Goal: Task Accomplishment & Management: Manage account settings

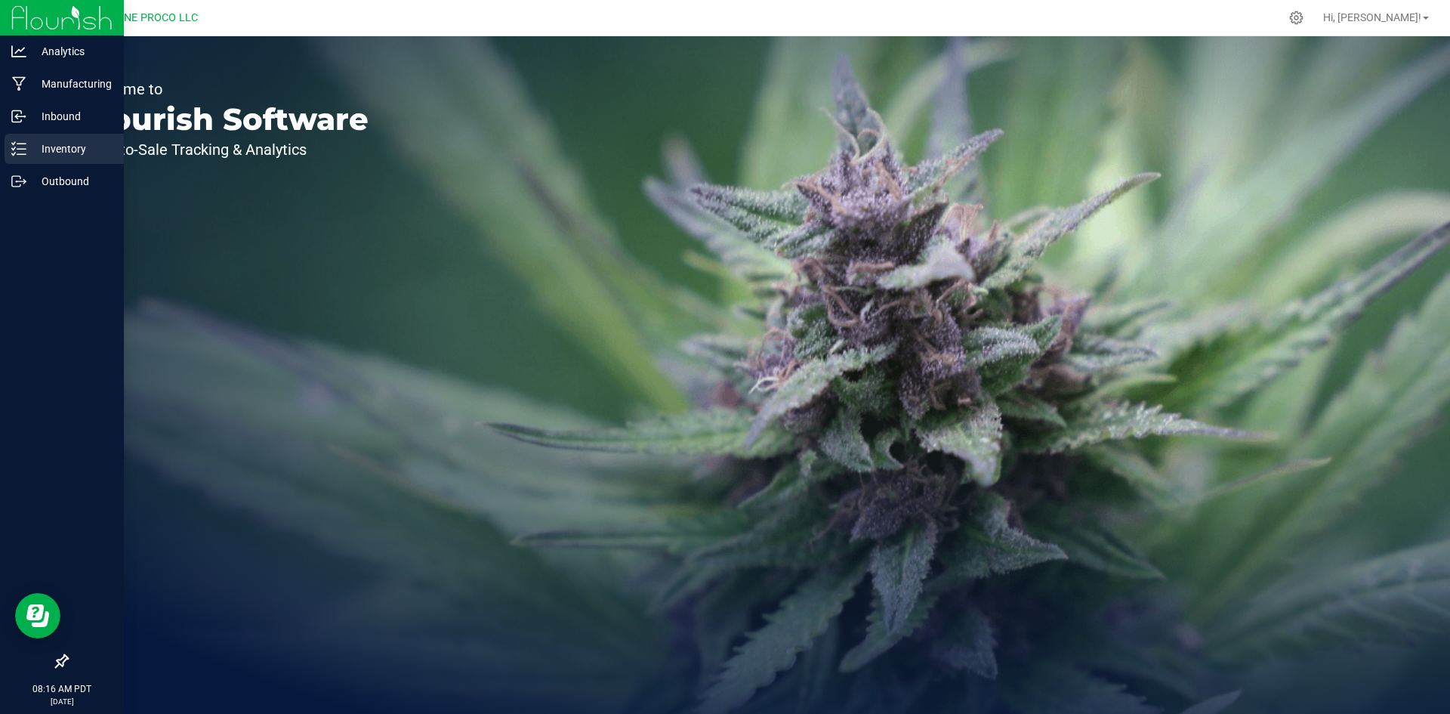
click at [26, 148] on p "Inventory" at bounding box center [71, 149] width 91 height 18
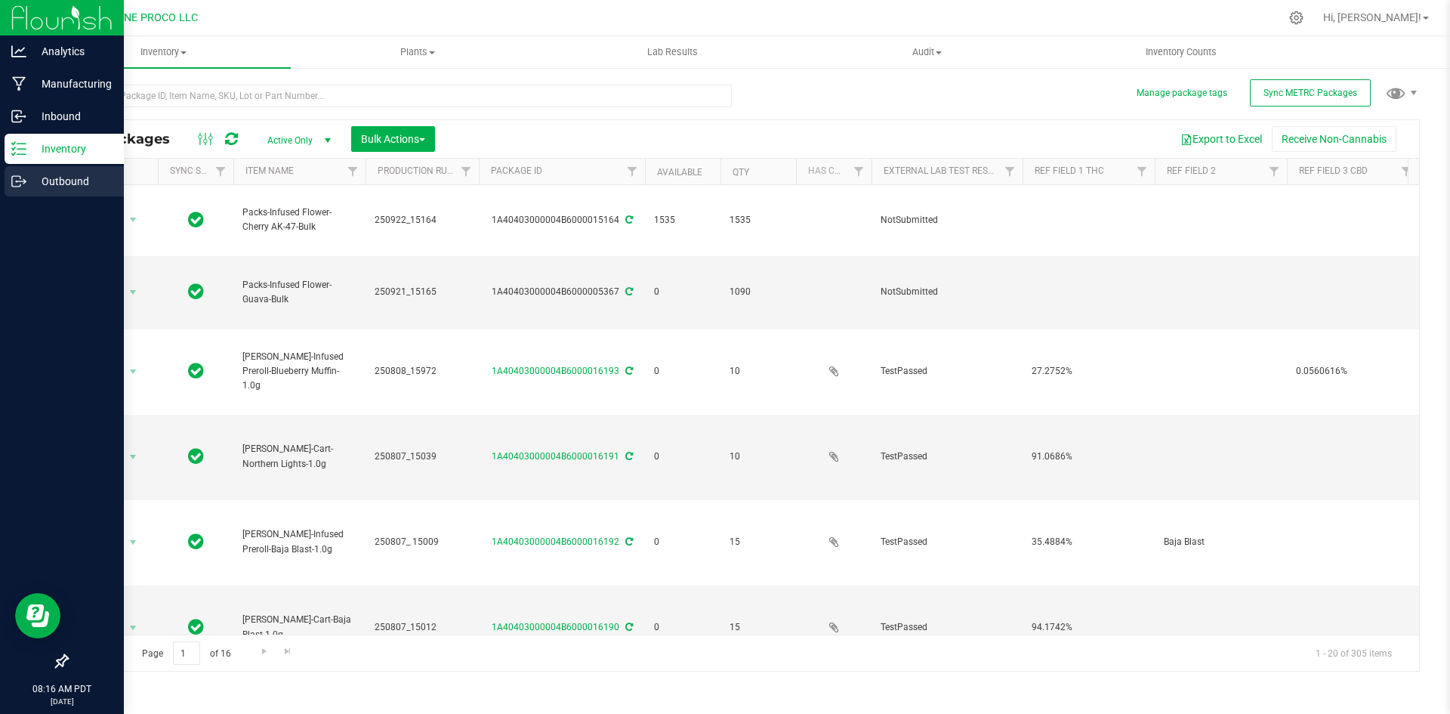
click at [13, 181] on icon at bounding box center [18, 181] width 15 height 15
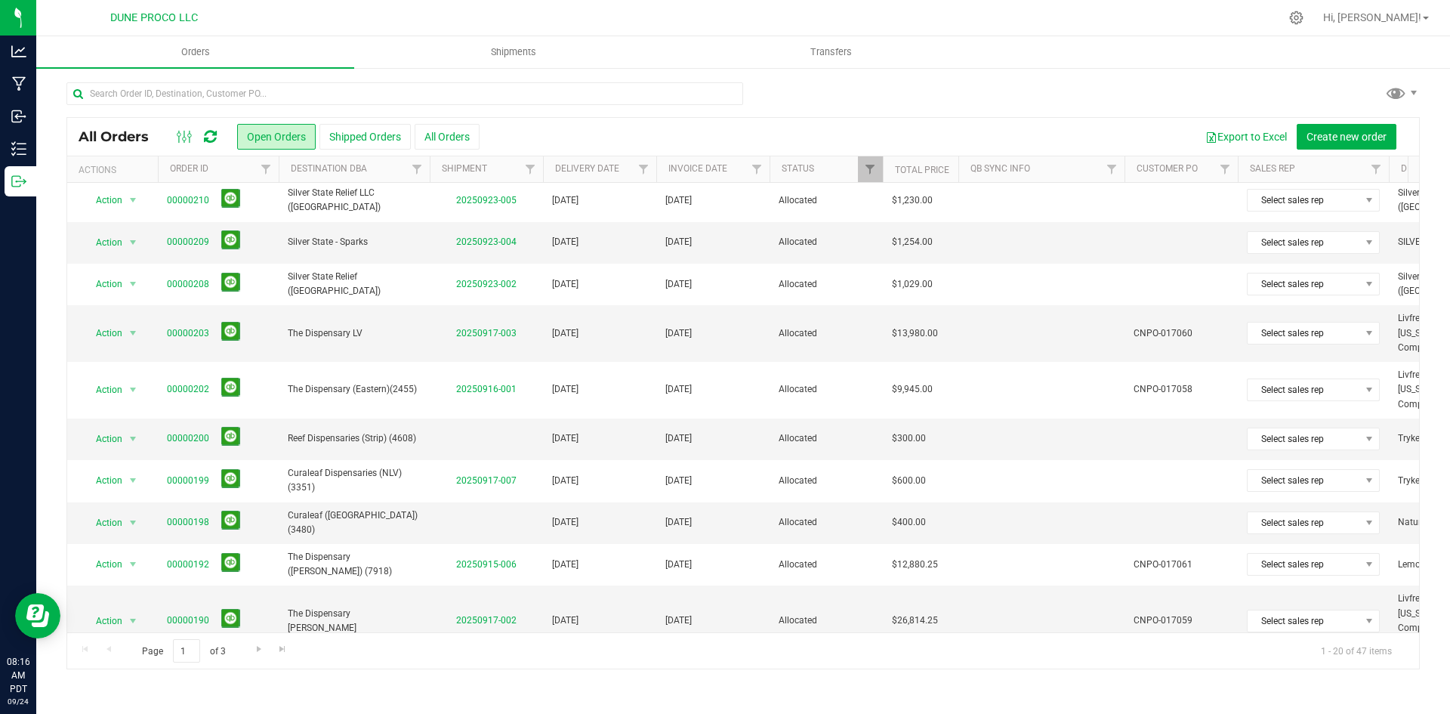
scroll to position [428, 0]
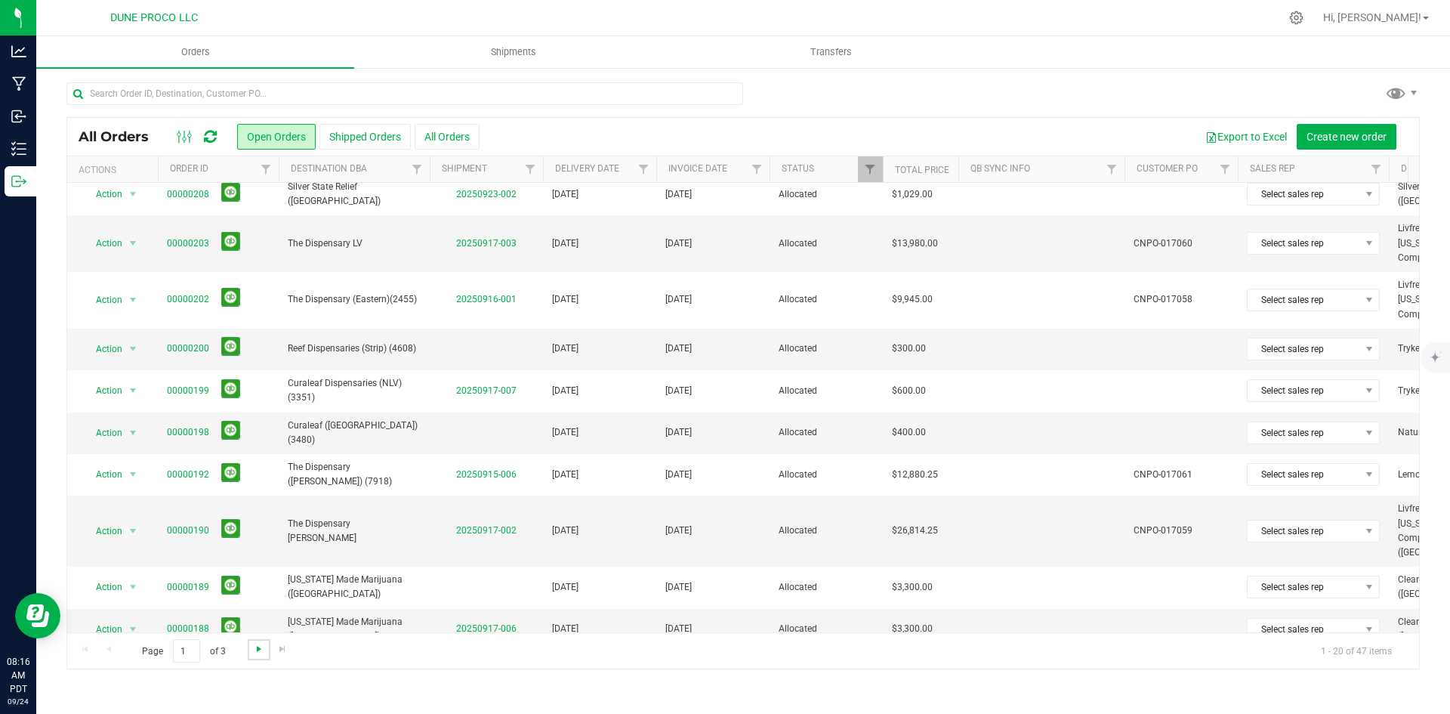
click at [262, 652] on span "Go to the next page" at bounding box center [259, 649] width 12 height 12
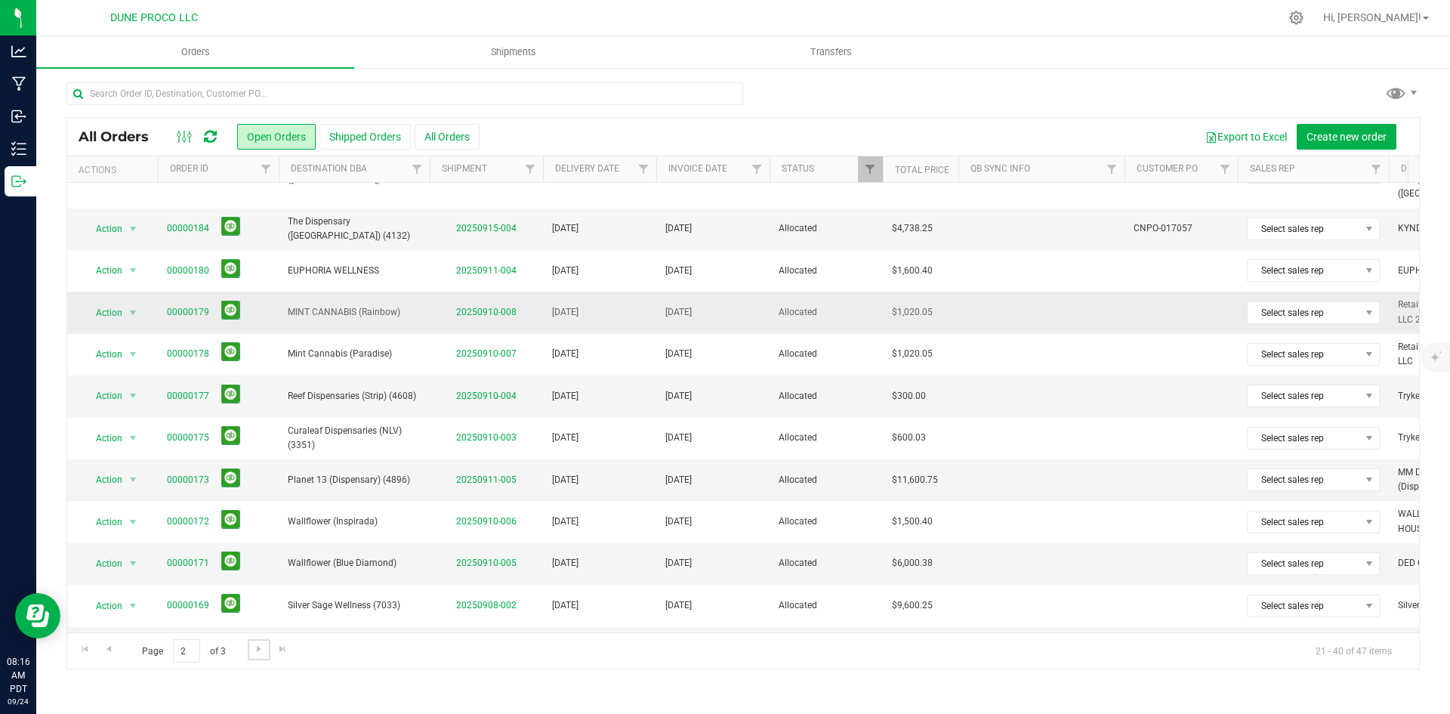
scroll to position [130, 0]
click at [470, 474] on link "20250911-005" at bounding box center [486, 479] width 60 height 11
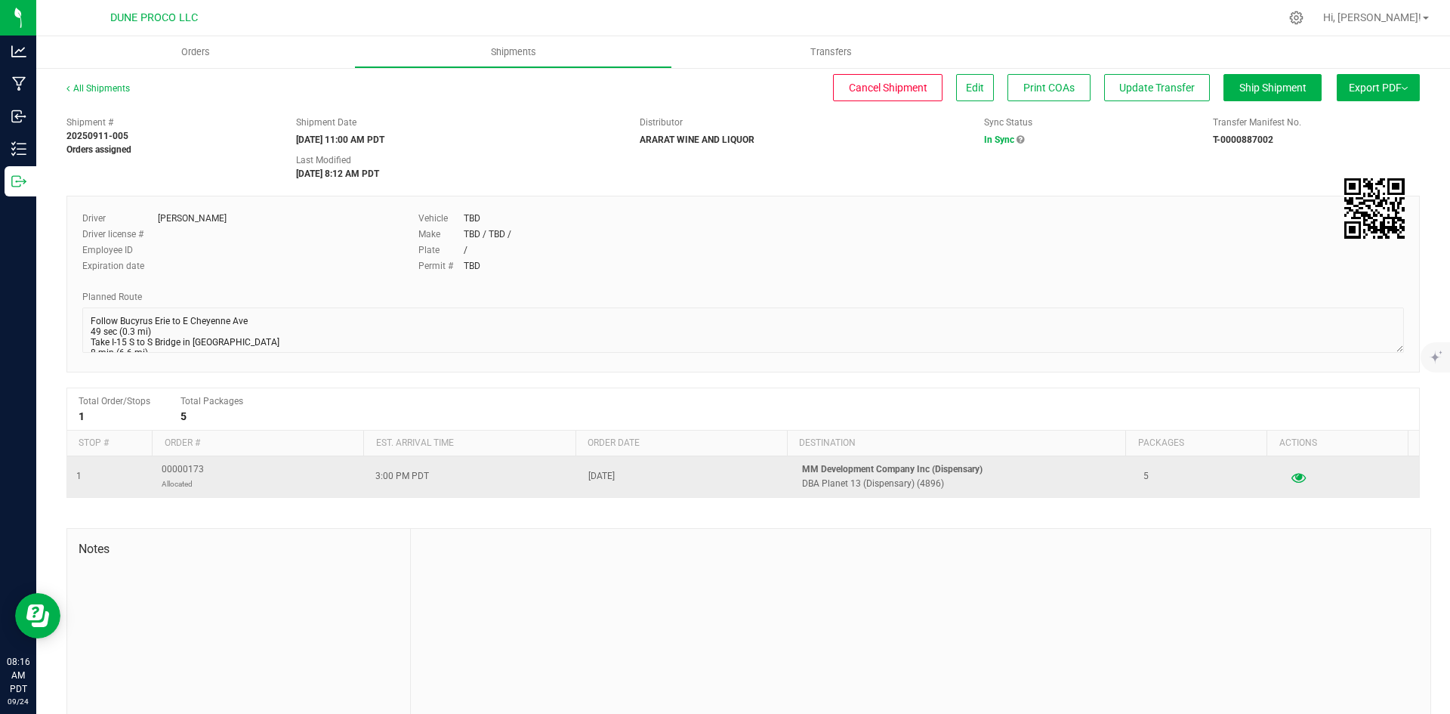
click at [1285, 477] on button "button" at bounding box center [1298, 477] width 27 height 24
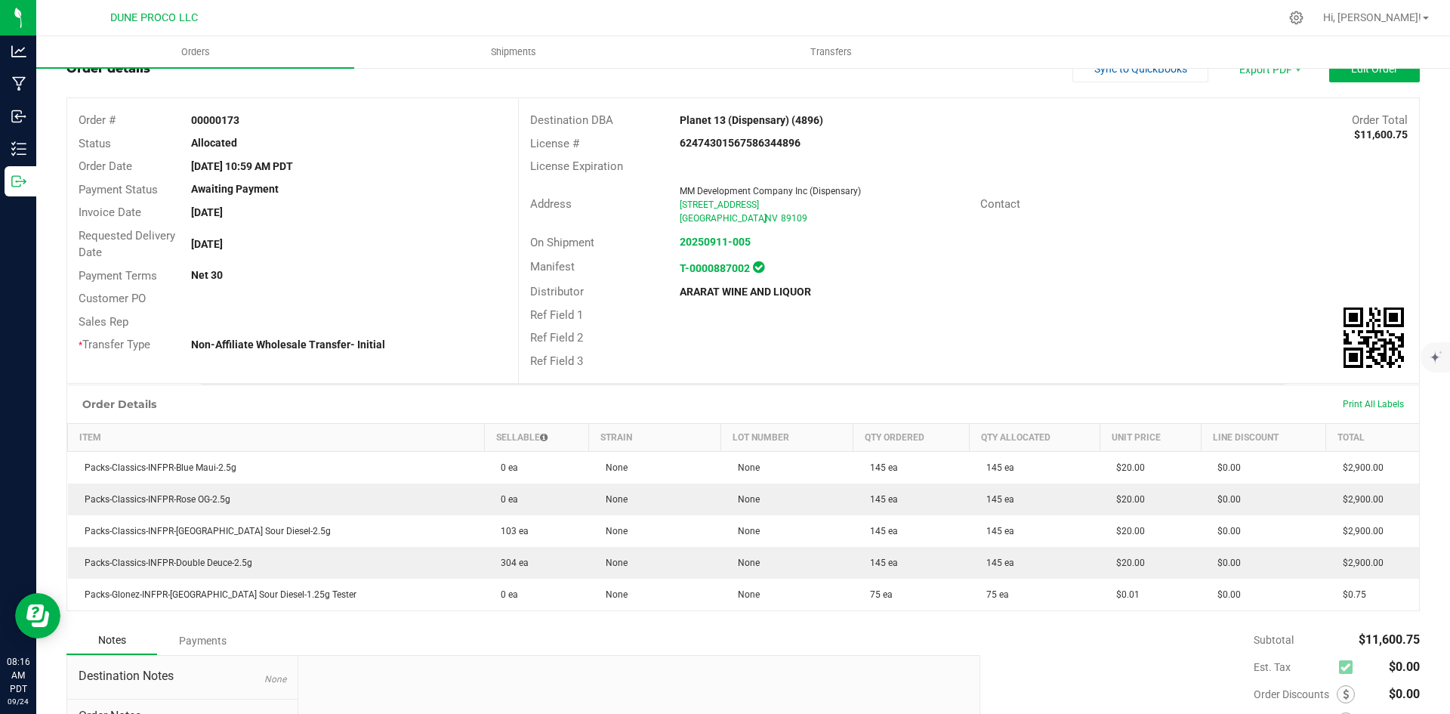
scroll to position [54, 0]
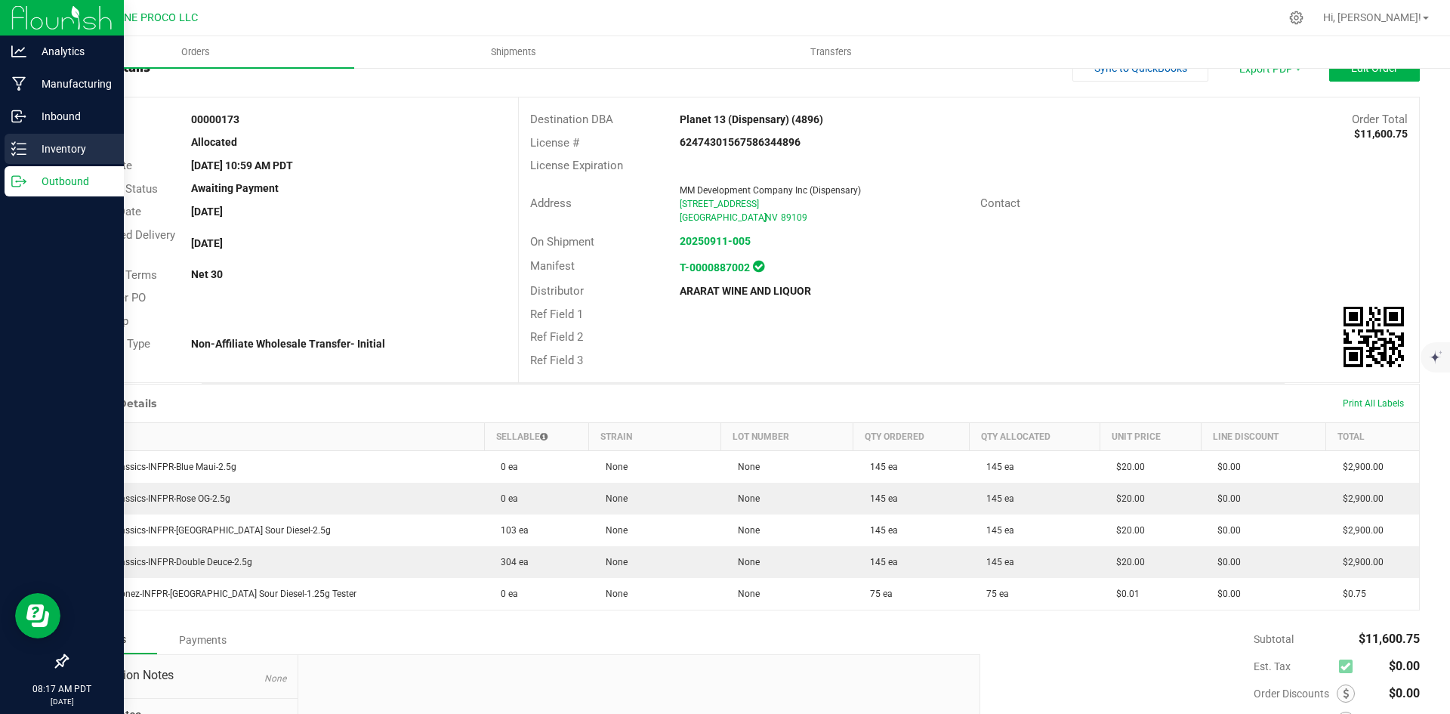
click at [29, 146] on p "Inventory" at bounding box center [71, 149] width 91 height 18
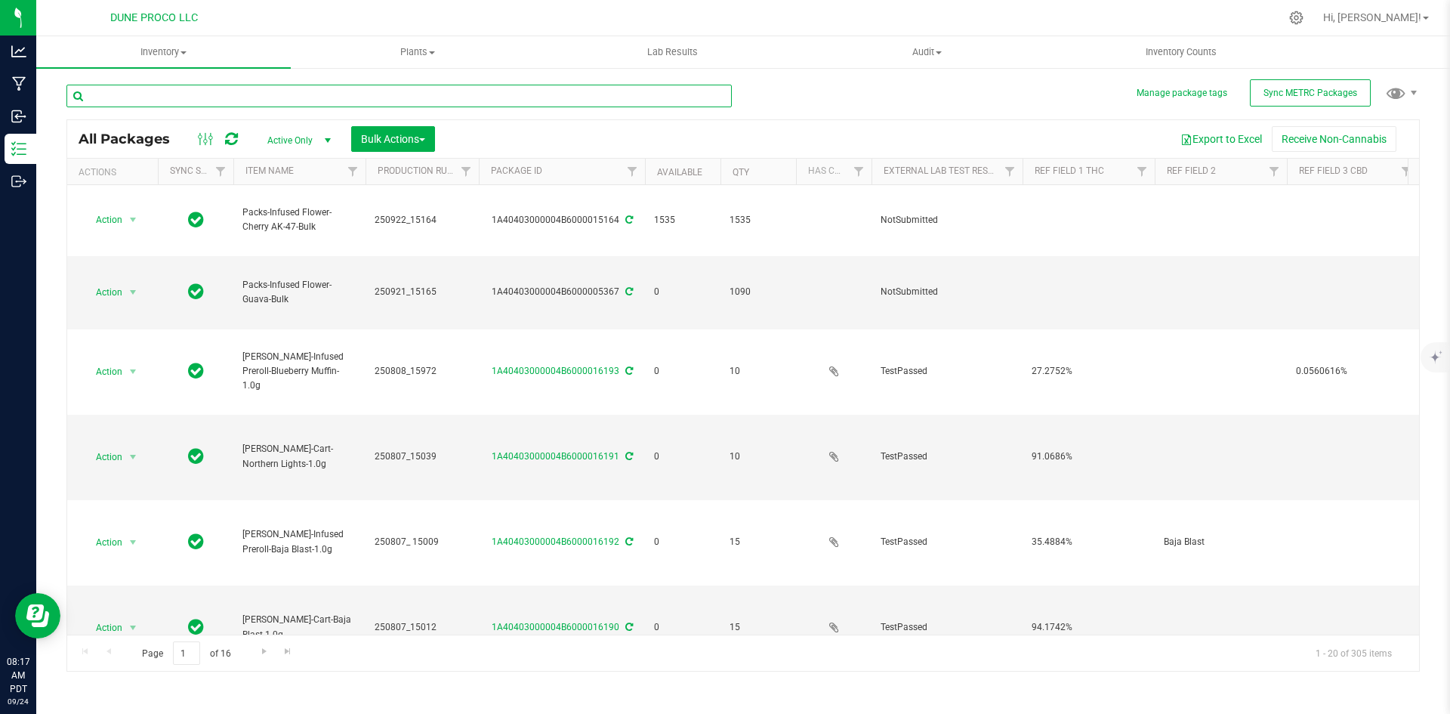
click at [250, 97] on input "text" at bounding box center [398, 96] width 665 height 23
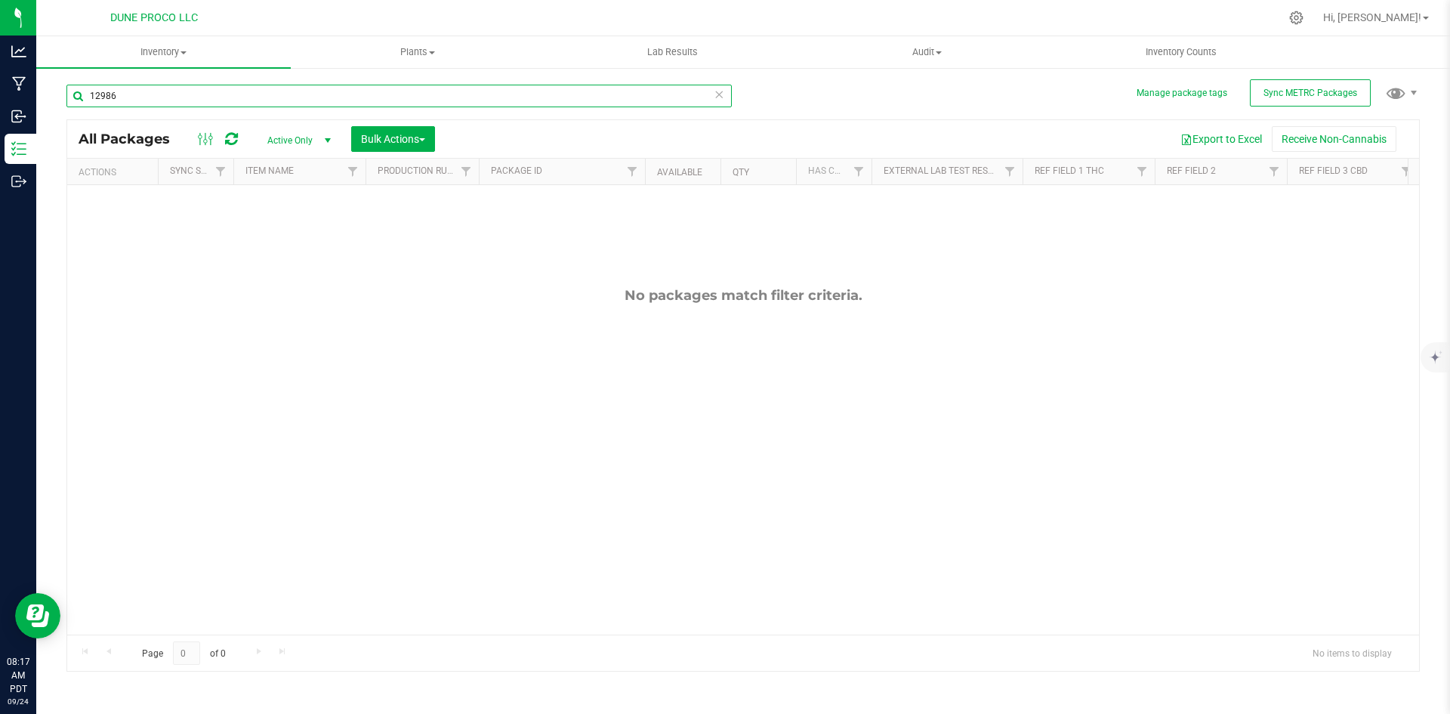
type input "12986"
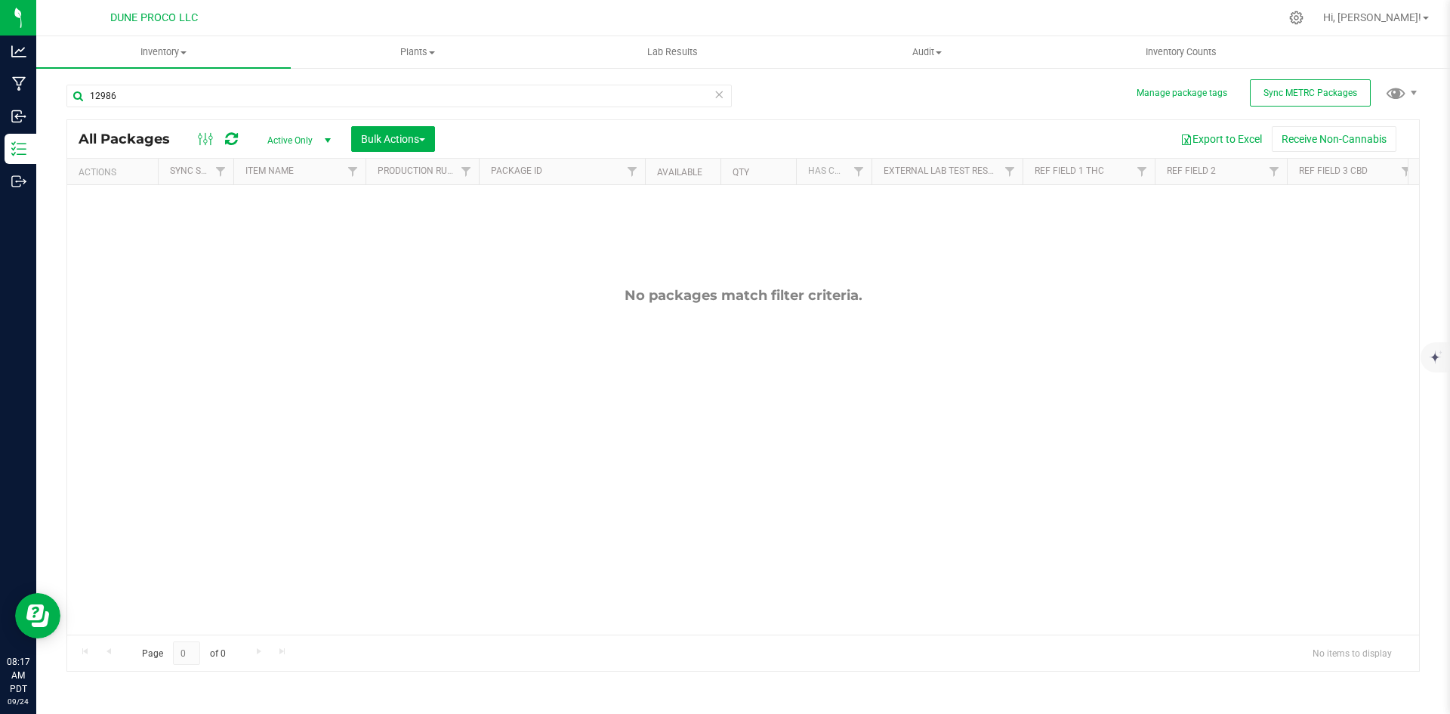
click at [283, 136] on span "Active Only" at bounding box center [296, 140] width 83 height 21
click at [288, 225] on li "All" at bounding box center [296, 232] width 82 height 23
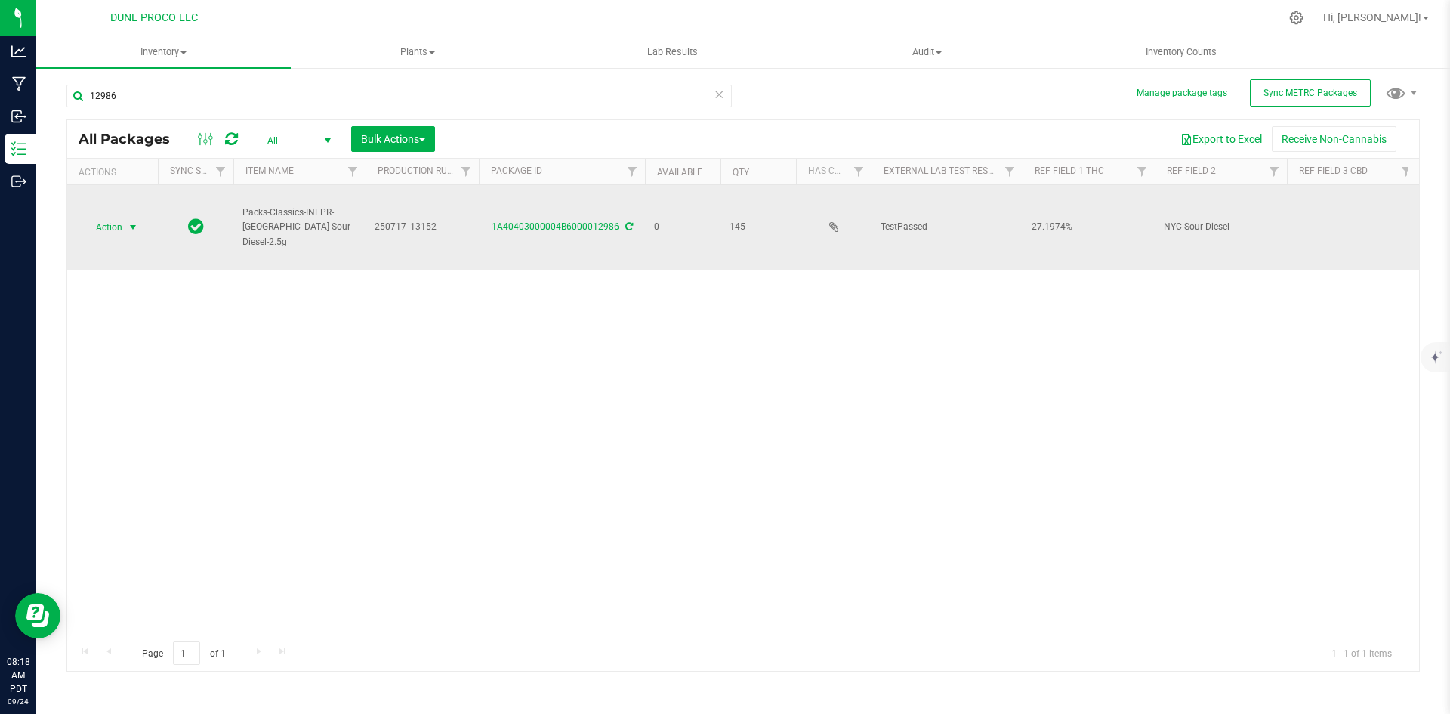
click at [121, 217] on span "Action" at bounding box center [102, 227] width 41 height 21
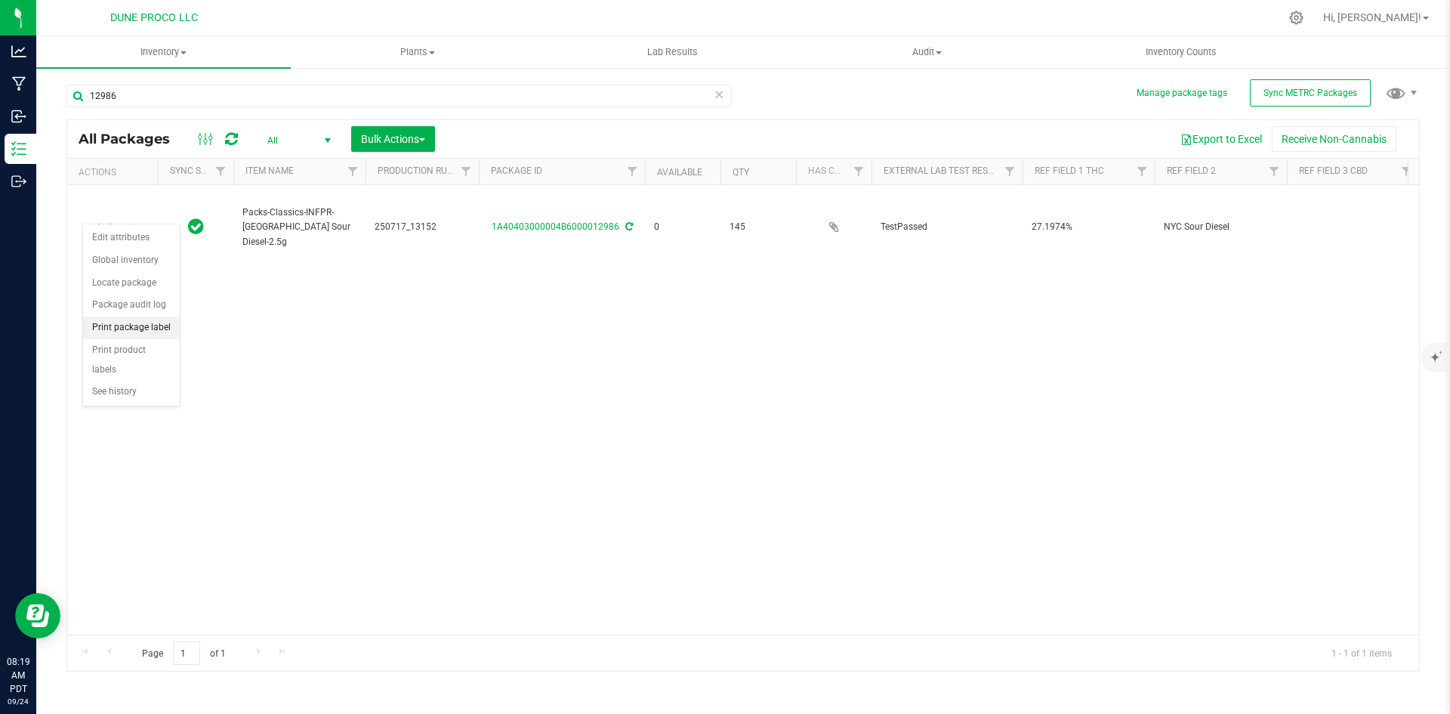
click at [133, 334] on li "Print package label" at bounding box center [131, 327] width 97 height 23
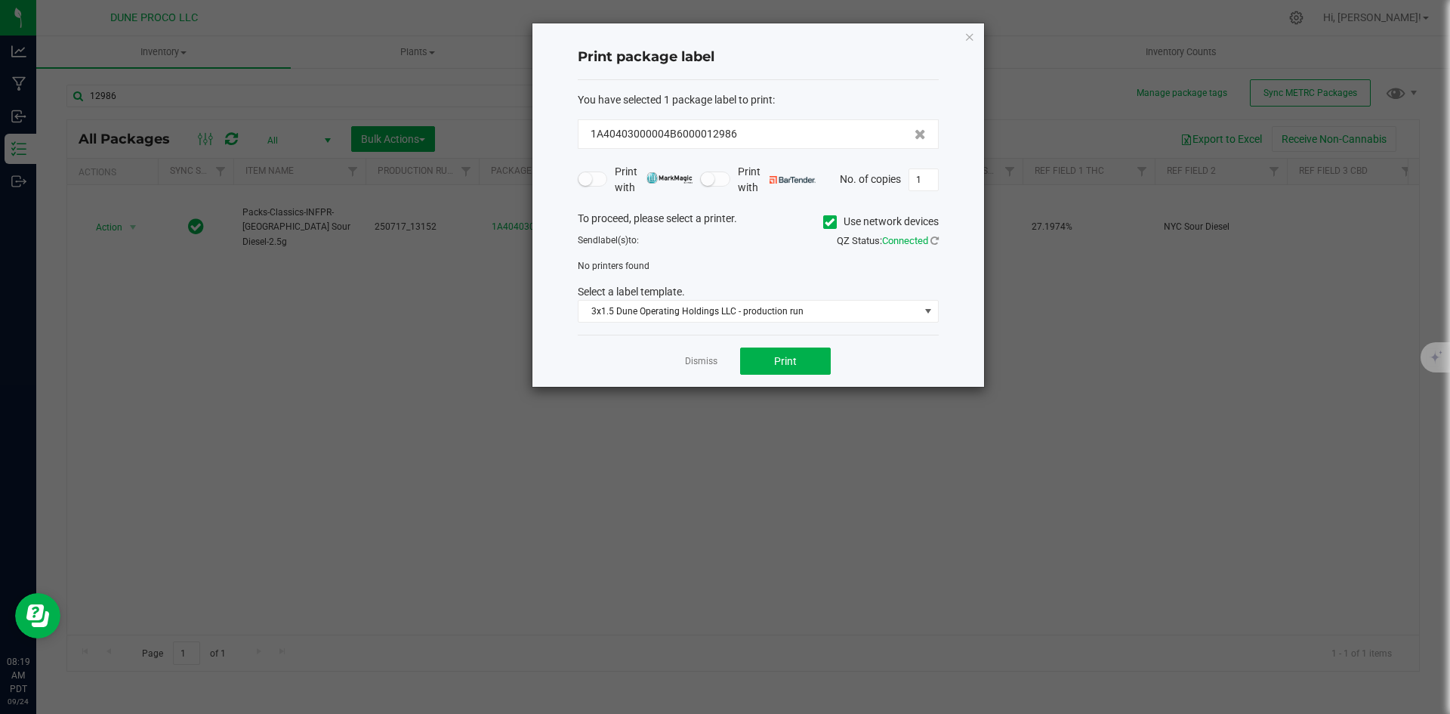
click at [126, 350] on ngb-modal-window "Print package label You have selected 1 package label to print : 1A40403000004B…" at bounding box center [731, 357] width 1462 height 714
click at [687, 363] on link "Dismiss" at bounding box center [701, 361] width 32 height 13
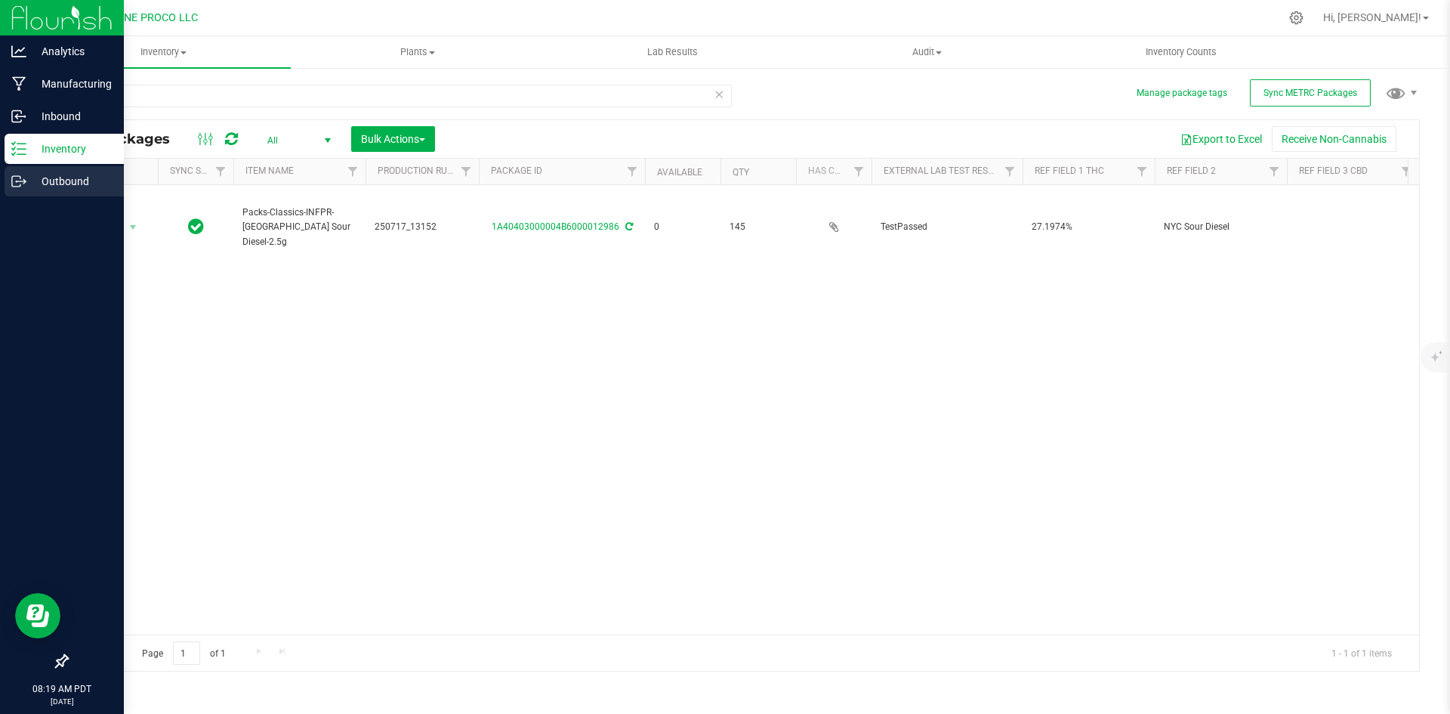
click at [18, 178] on icon at bounding box center [18, 181] width 15 height 15
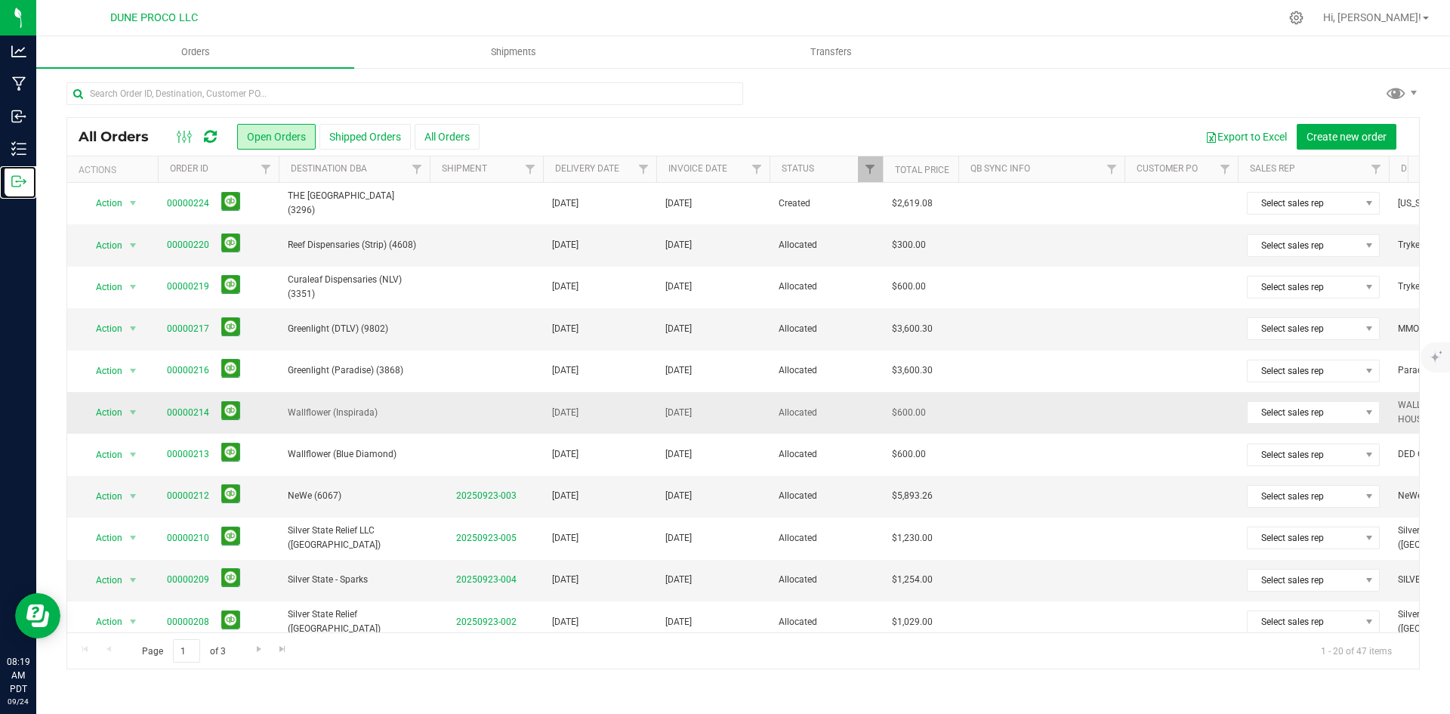
scroll to position [428, 0]
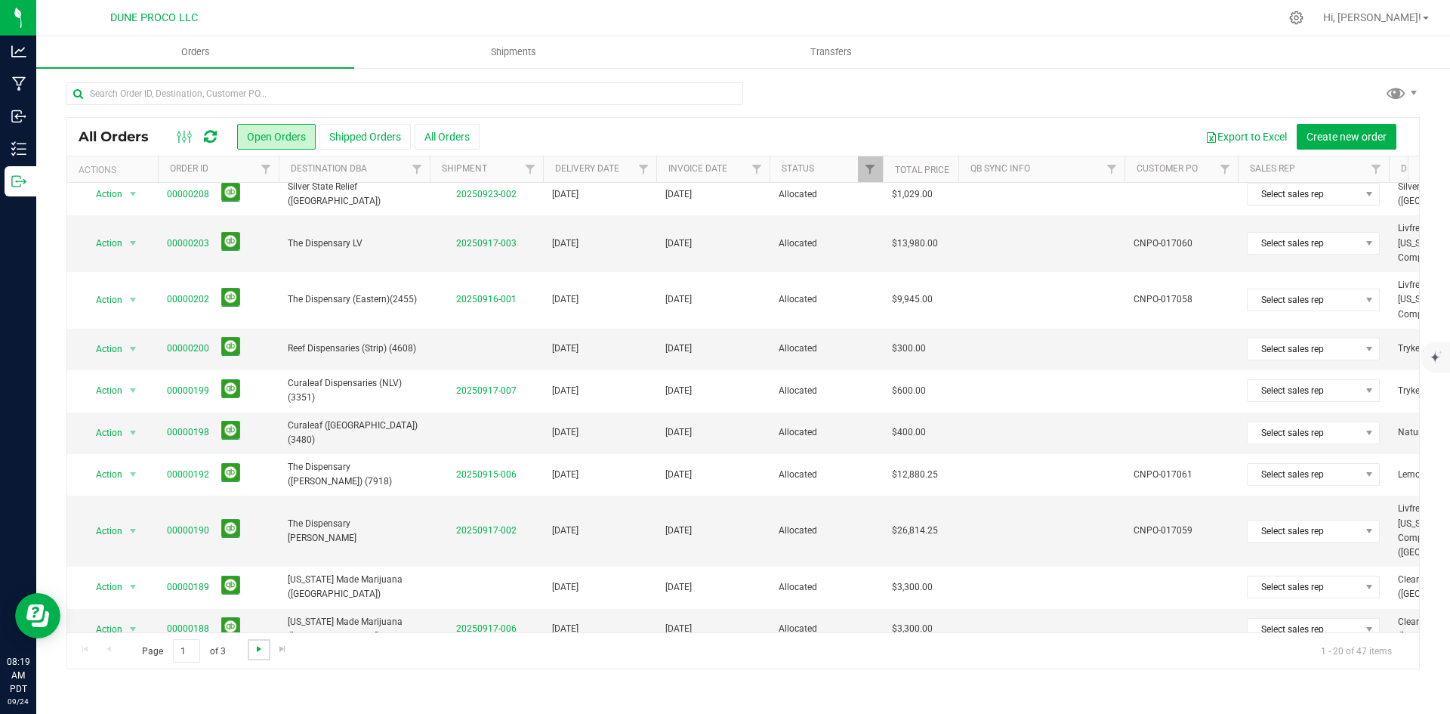
click at [253, 651] on span "Go to the next page" at bounding box center [259, 649] width 12 height 12
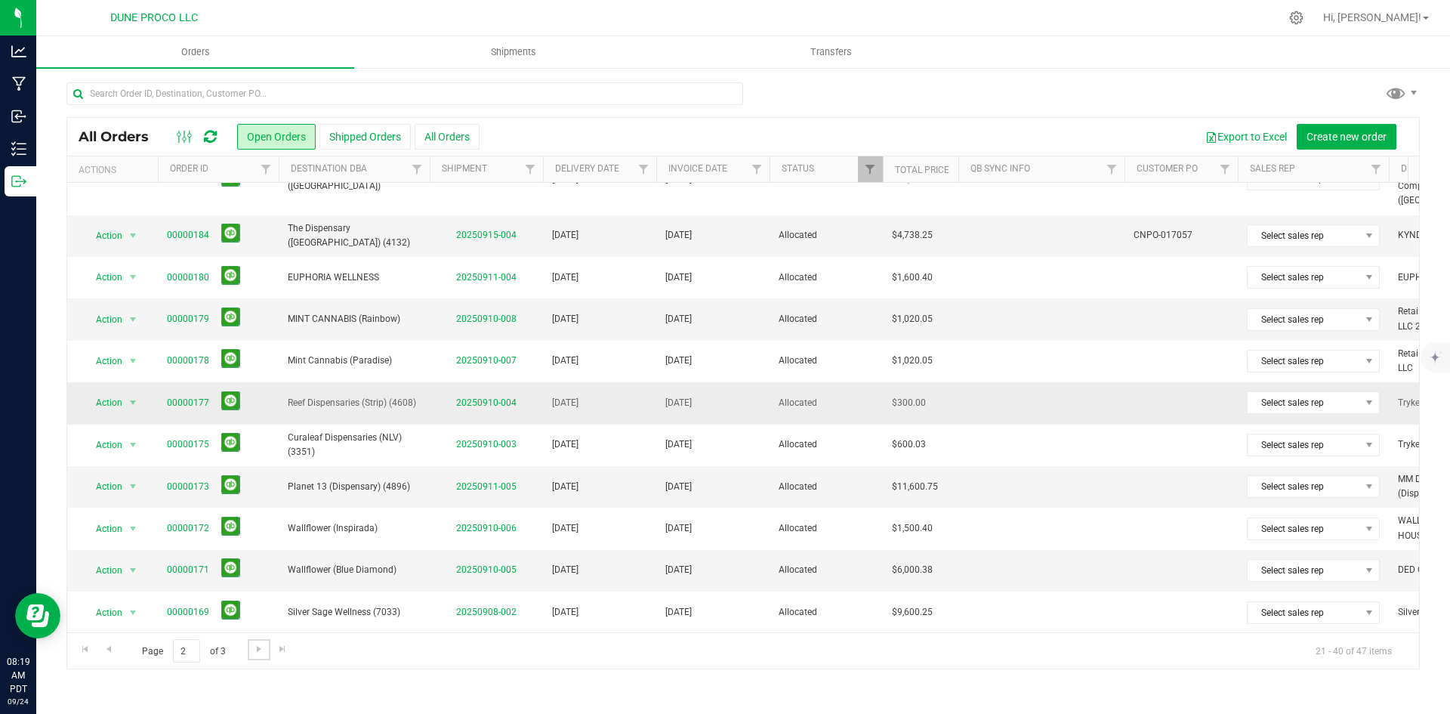
scroll to position [123, 0]
click at [486, 480] on link "20250911-005" at bounding box center [486, 485] width 60 height 11
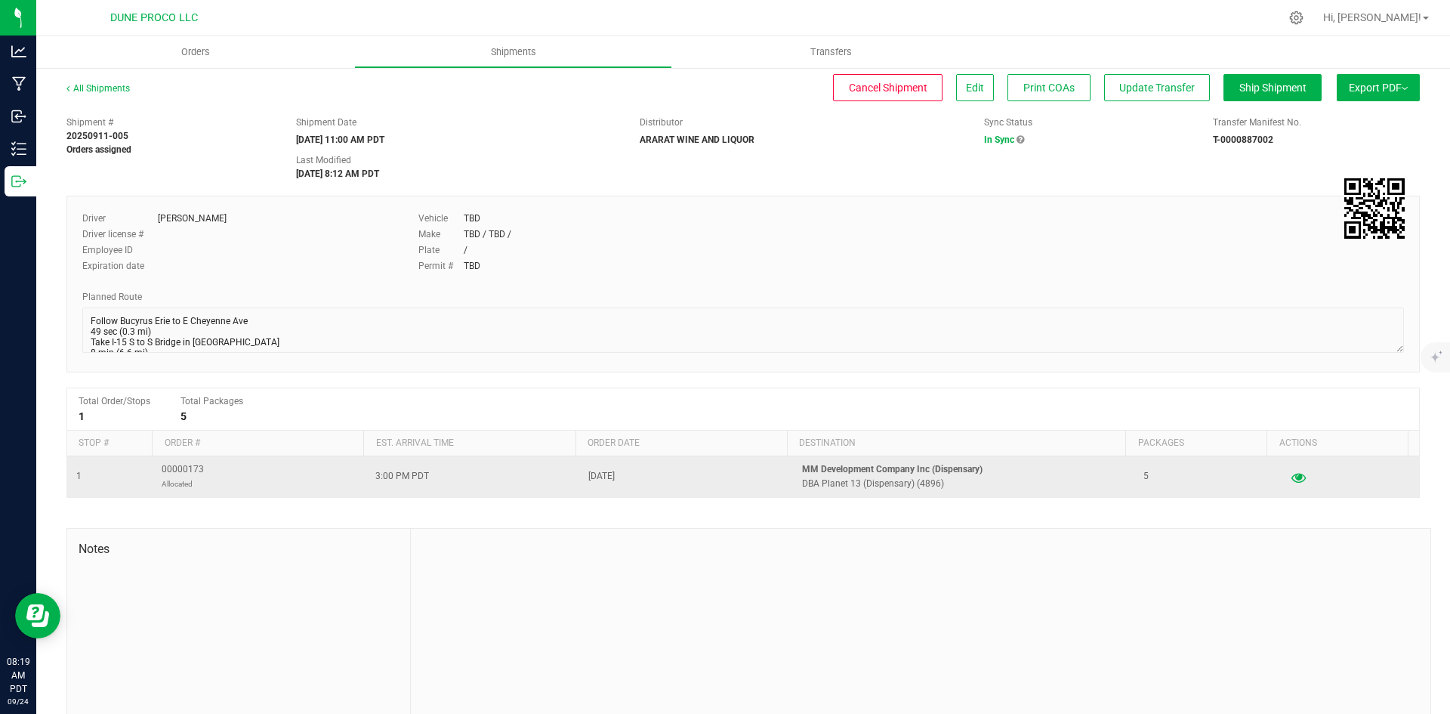
click at [1292, 475] on icon "button" at bounding box center [1299, 476] width 14 height 11
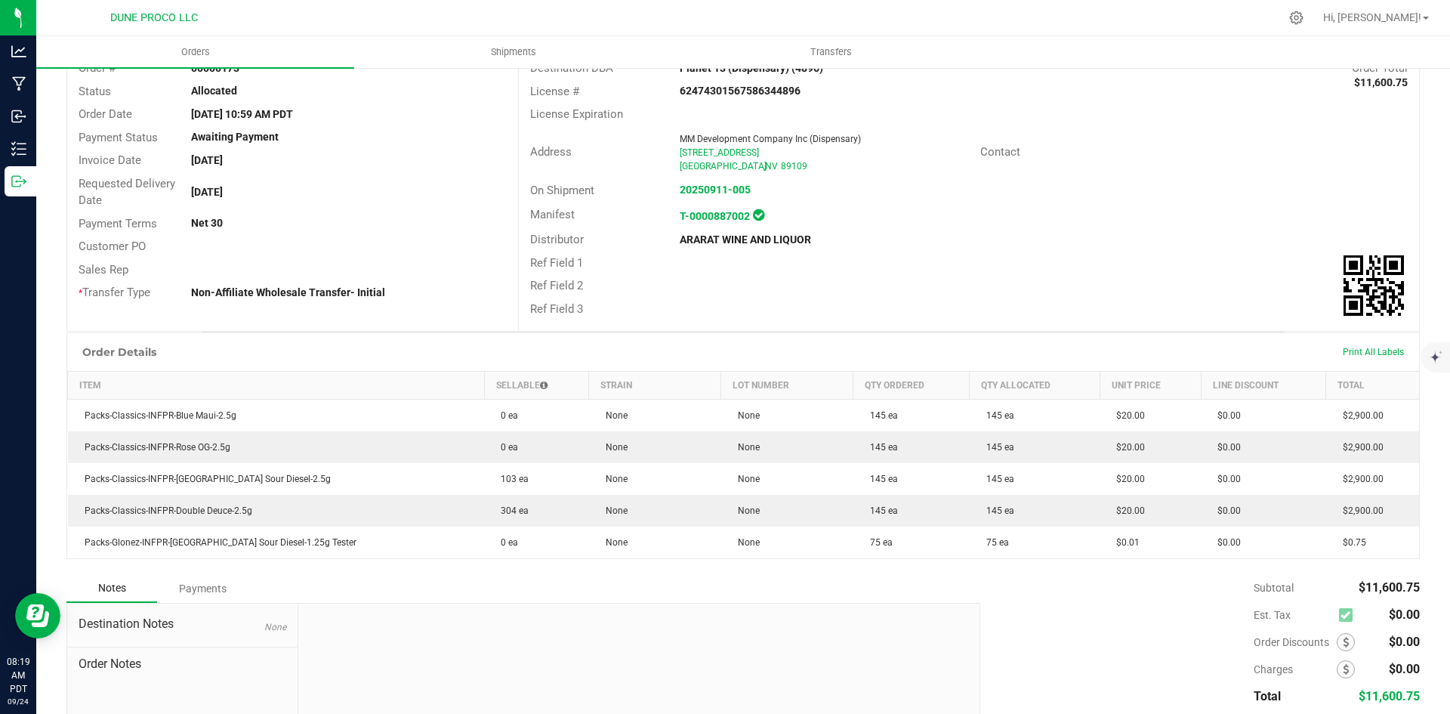
scroll to position [107, 0]
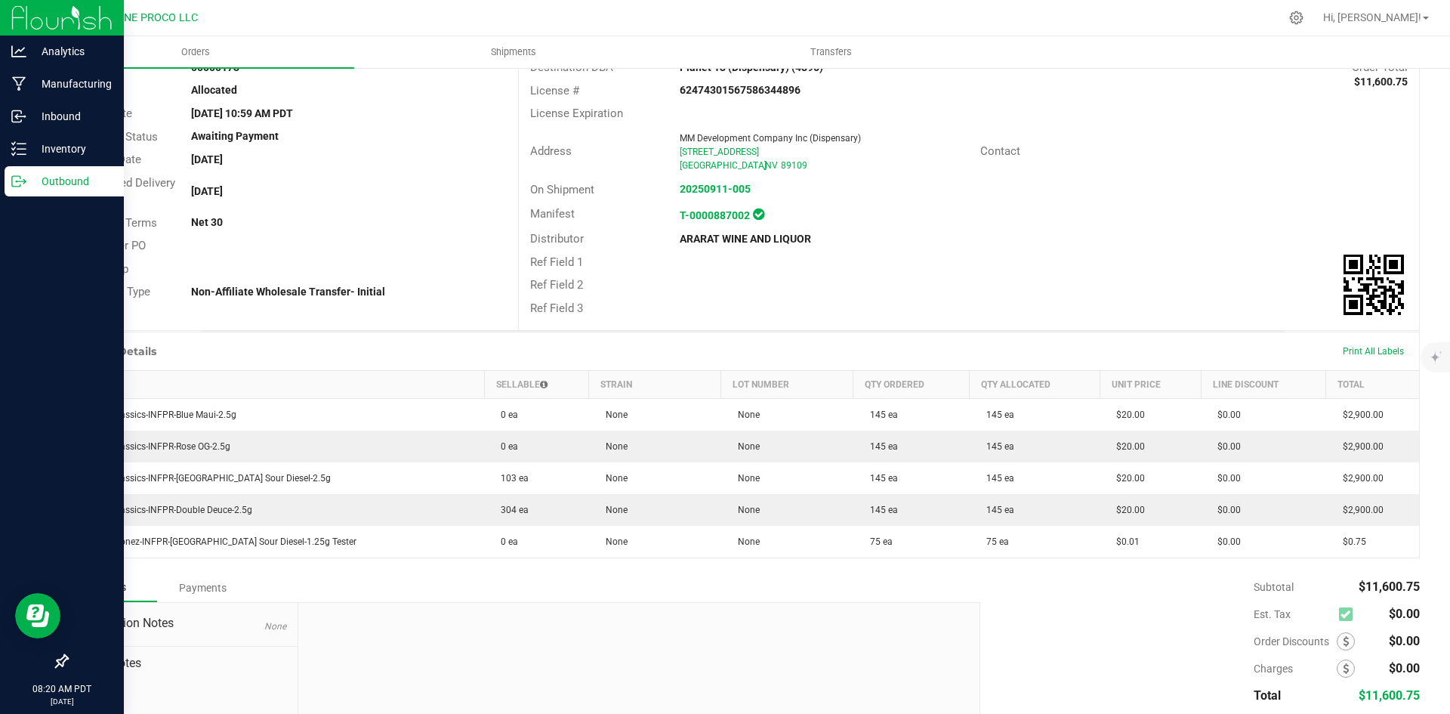
click at [29, 179] on p "Outbound" at bounding box center [71, 181] width 91 height 18
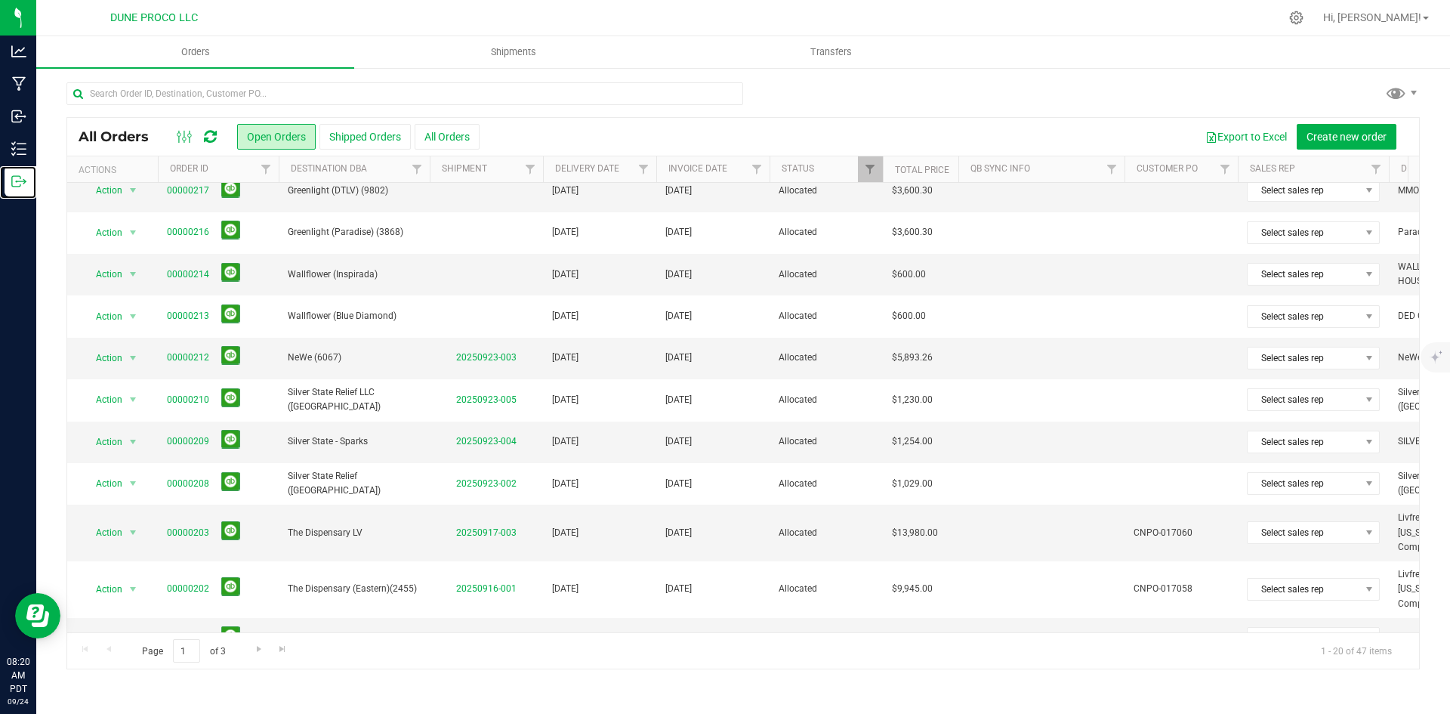
scroll to position [428, 0]
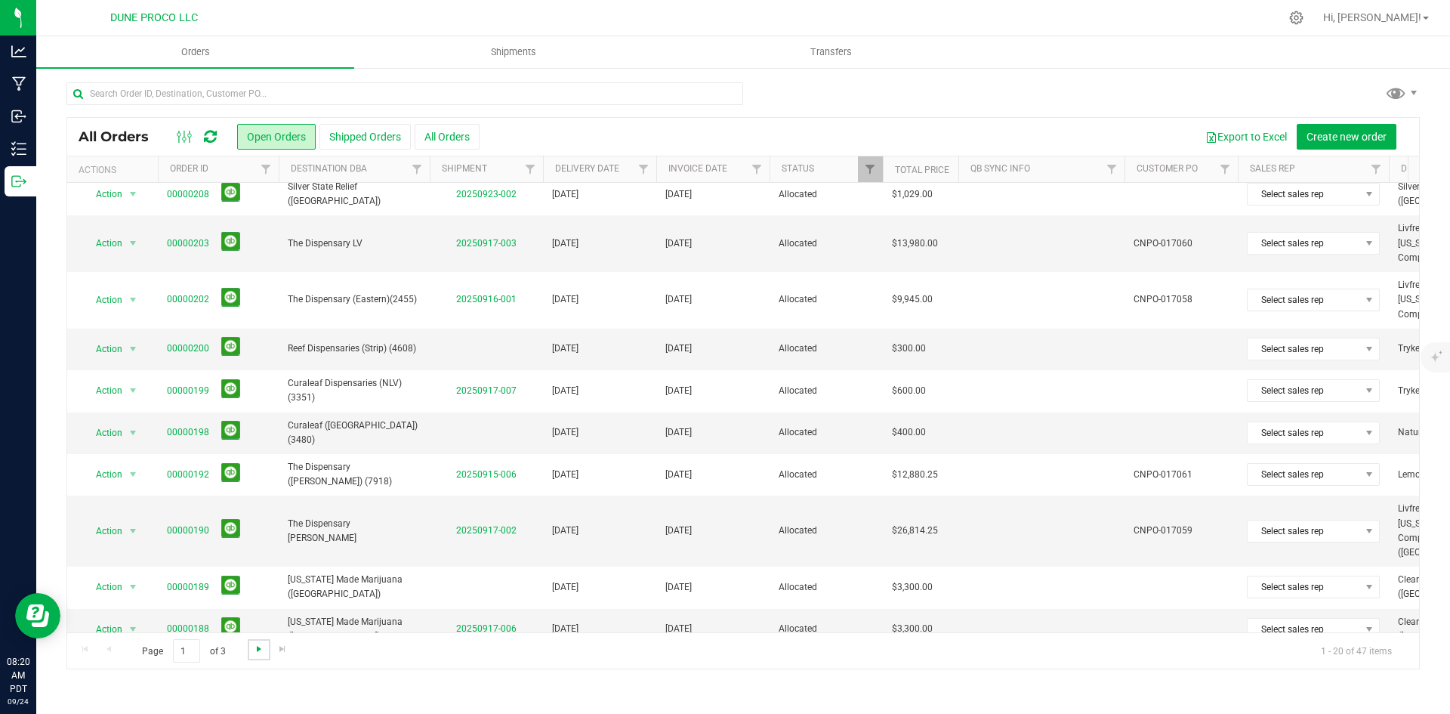
click at [257, 648] on span "Go to the next page" at bounding box center [259, 649] width 12 height 12
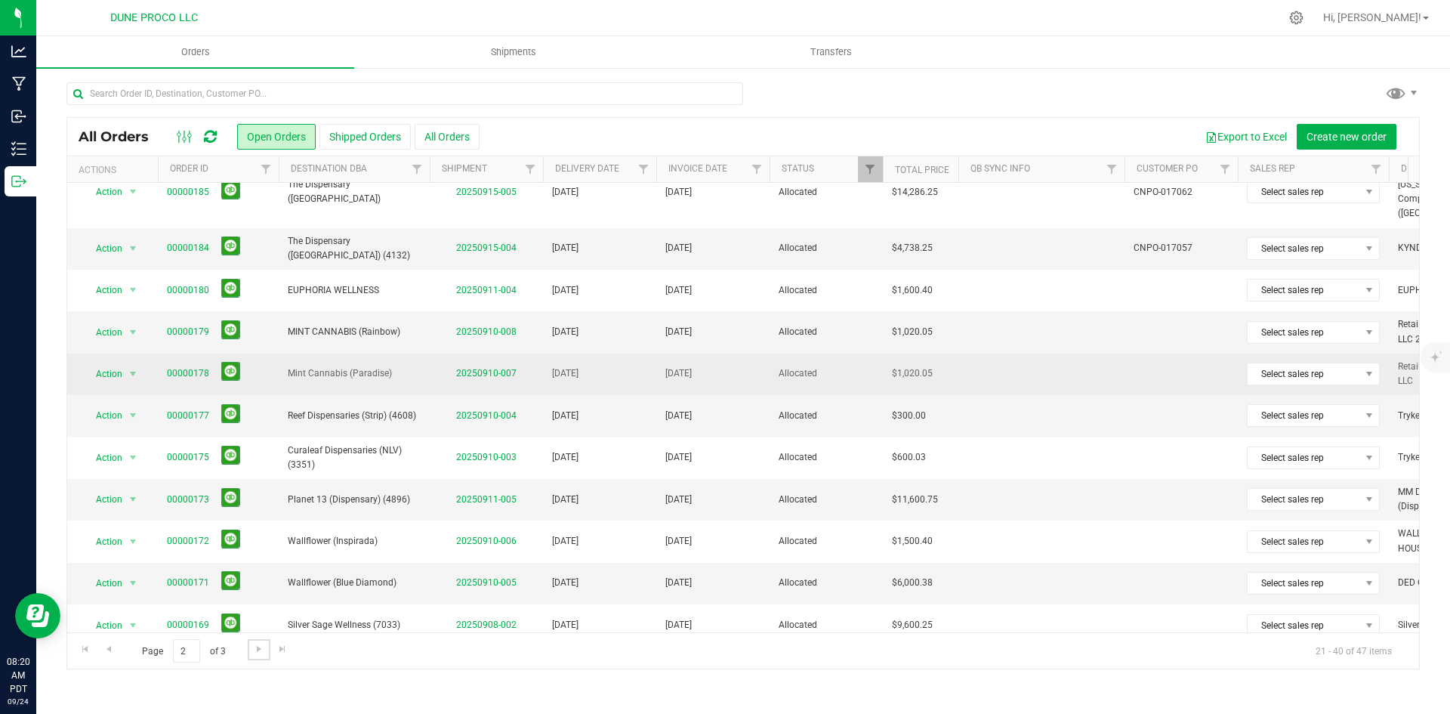
scroll to position [112, 0]
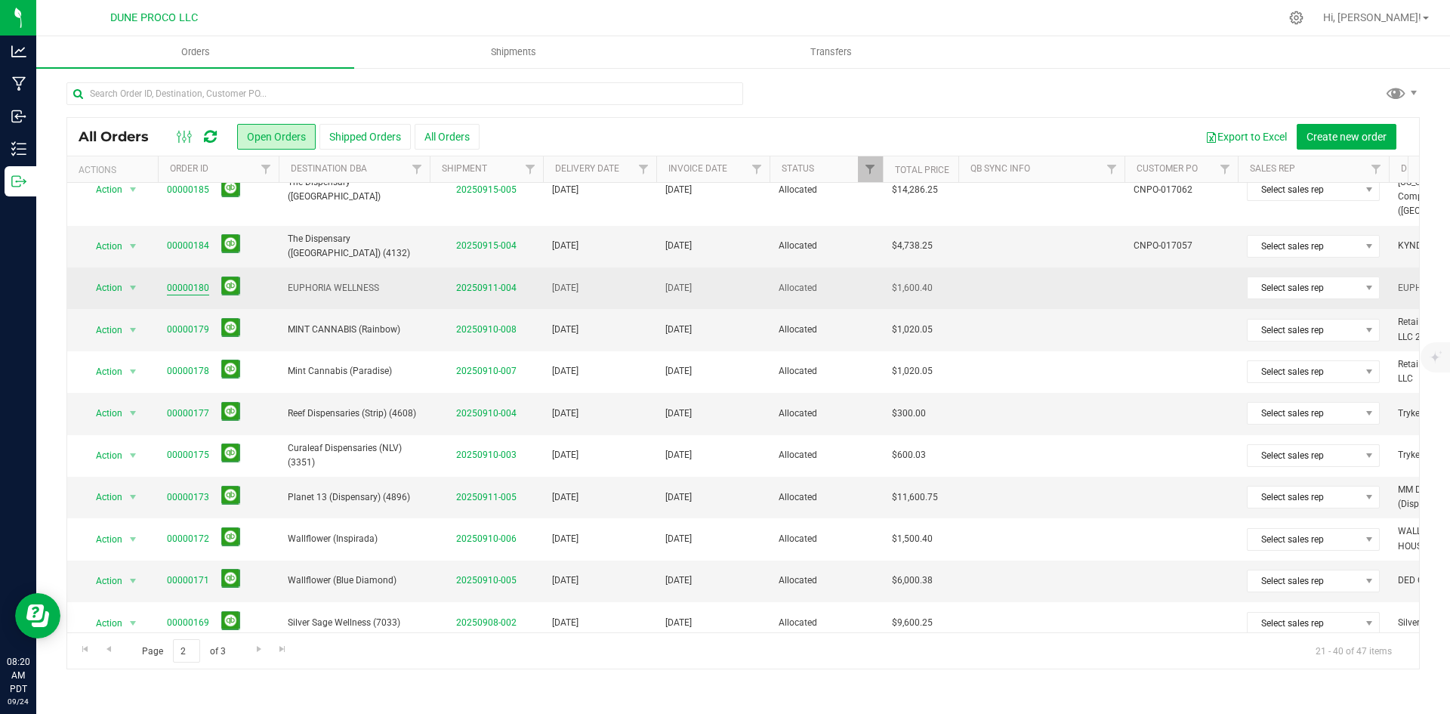
click at [195, 281] on link "00000180" at bounding box center [188, 288] width 42 height 14
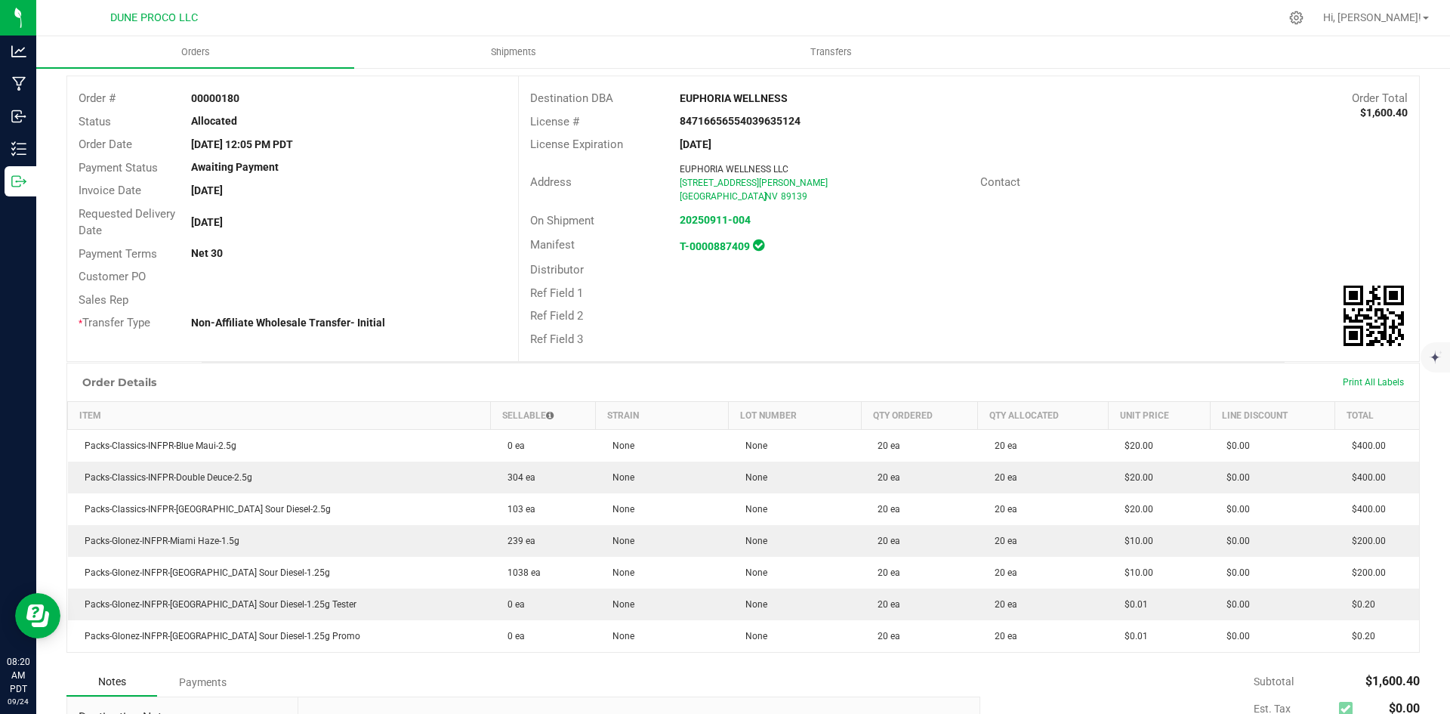
scroll to position [36, 0]
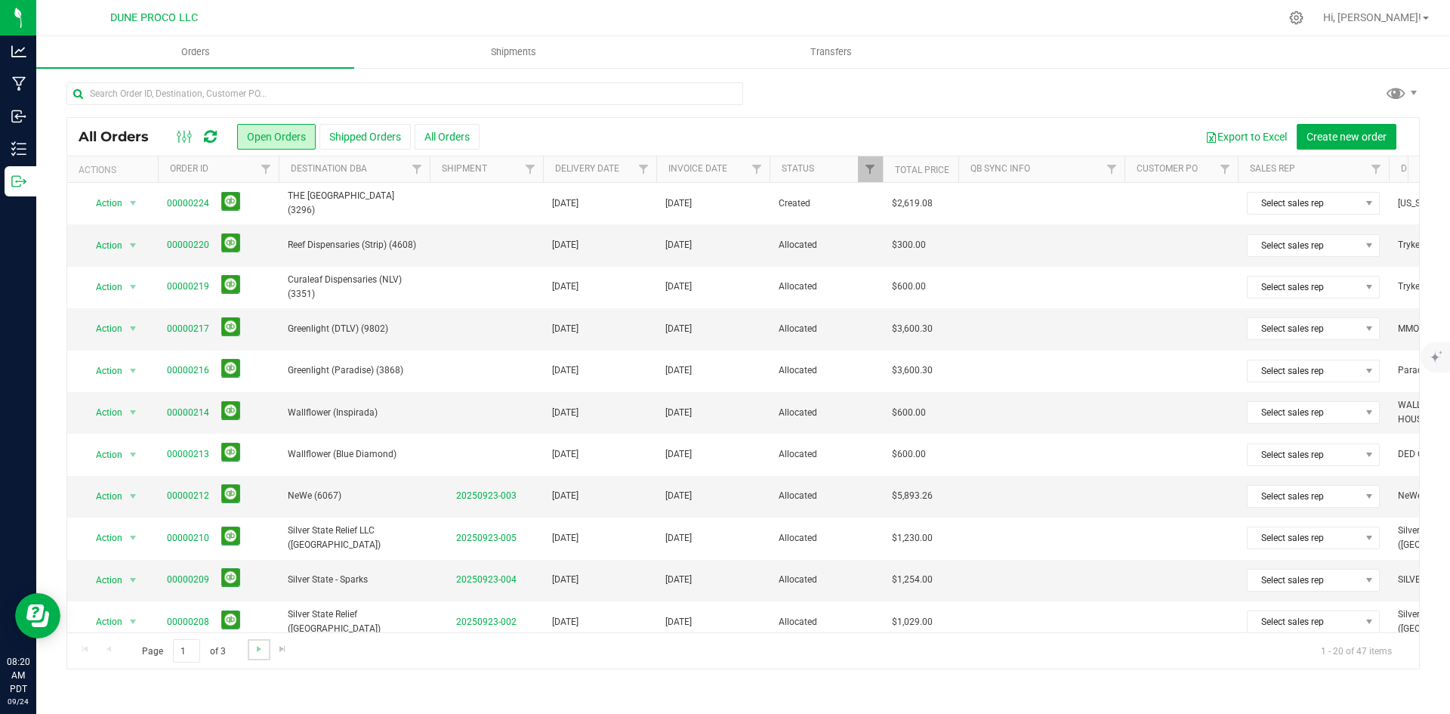
click at [258, 658] on link "Go to the next page" at bounding box center [259, 649] width 22 height 20
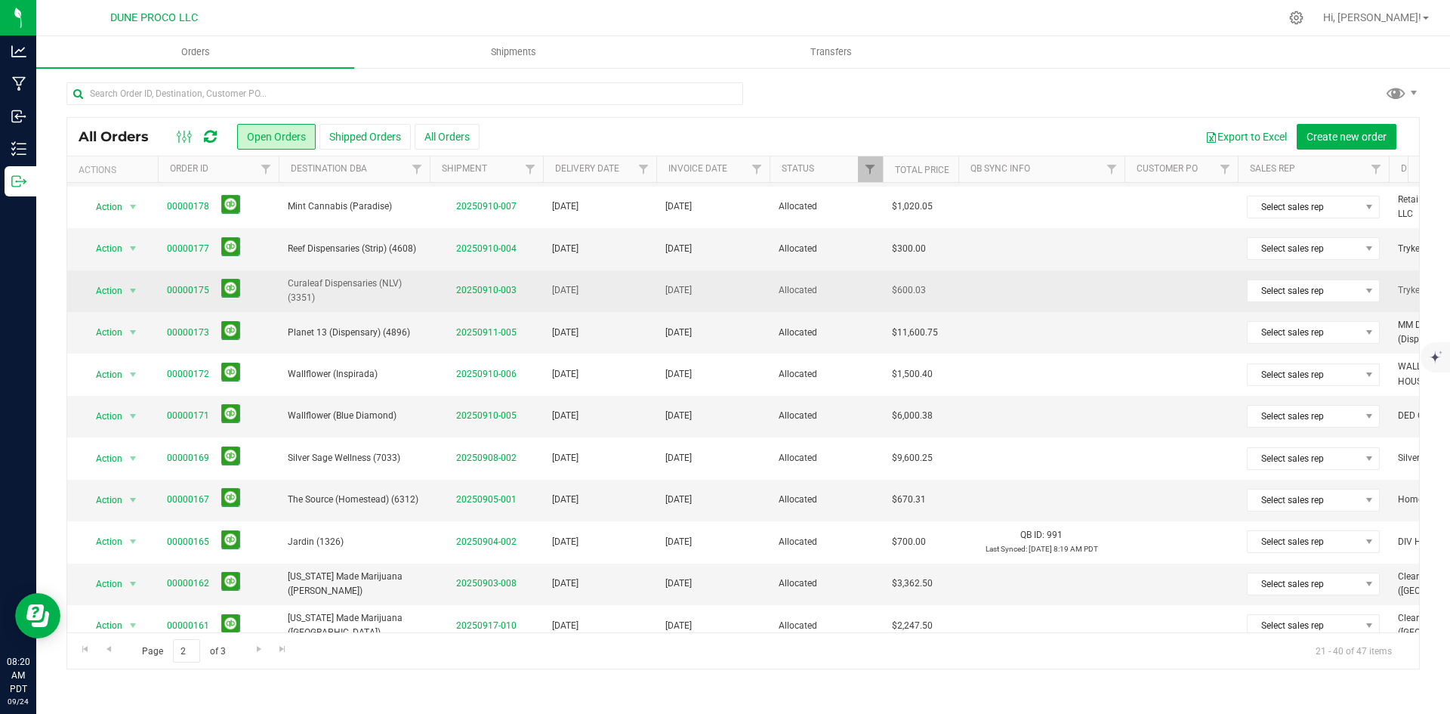
scroll to position [279, 0]
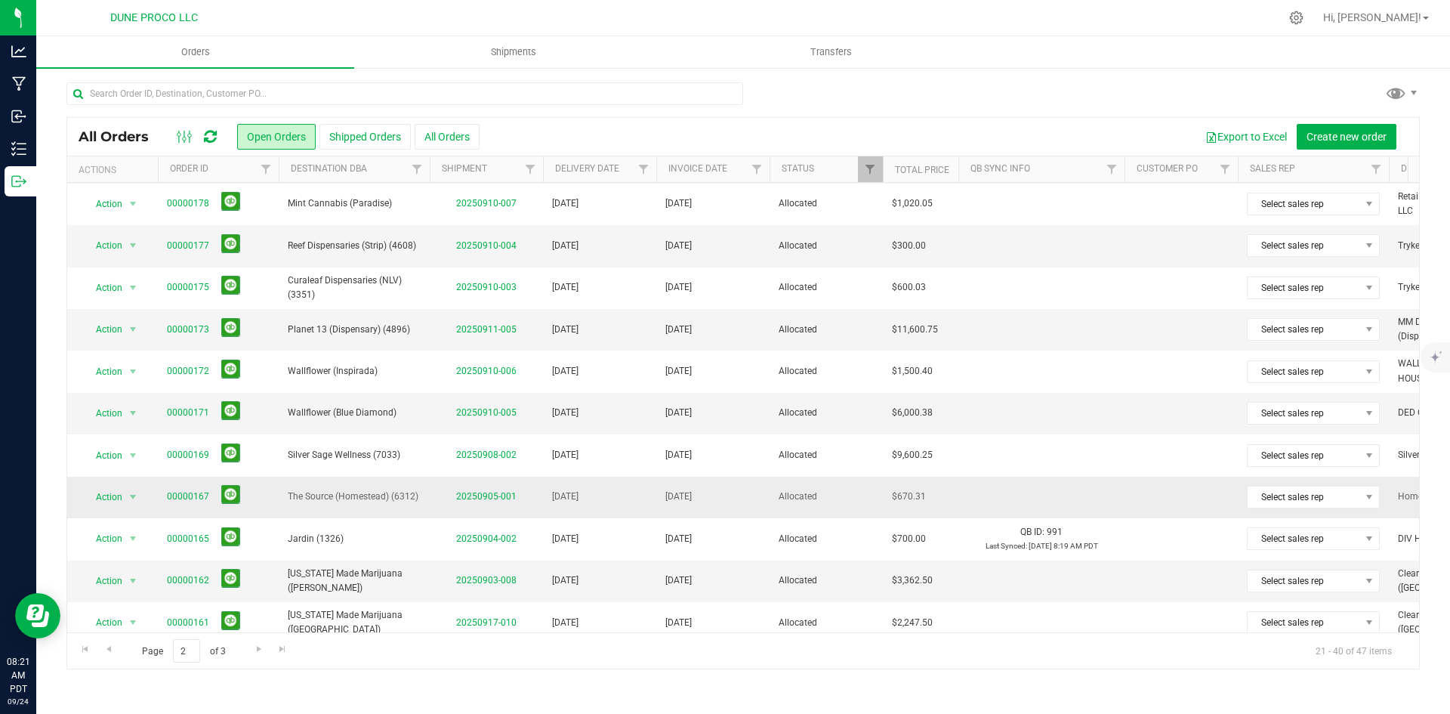
click at [408, 493] on td "The Source (Homestead) (6312)" at bounding box center [354, 498] width 151 height 42
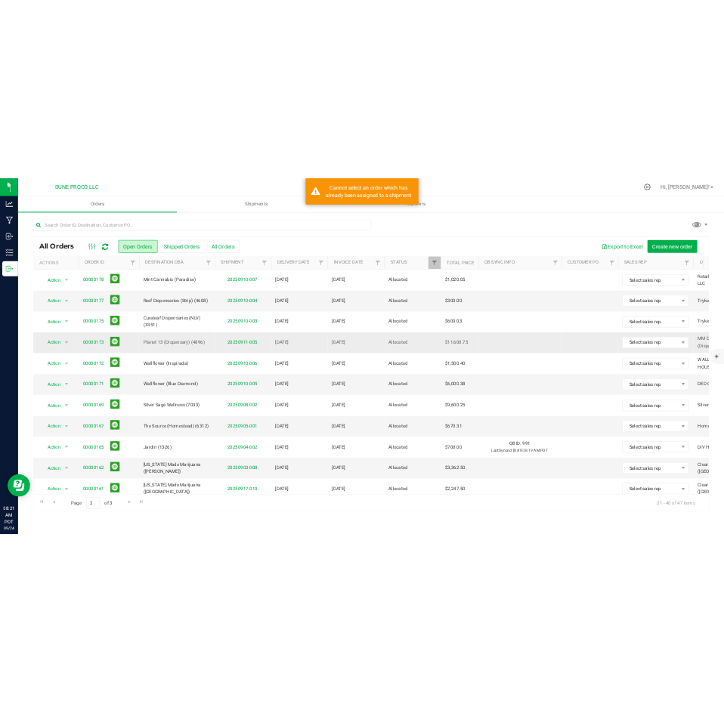
scroll to position [0, 0]
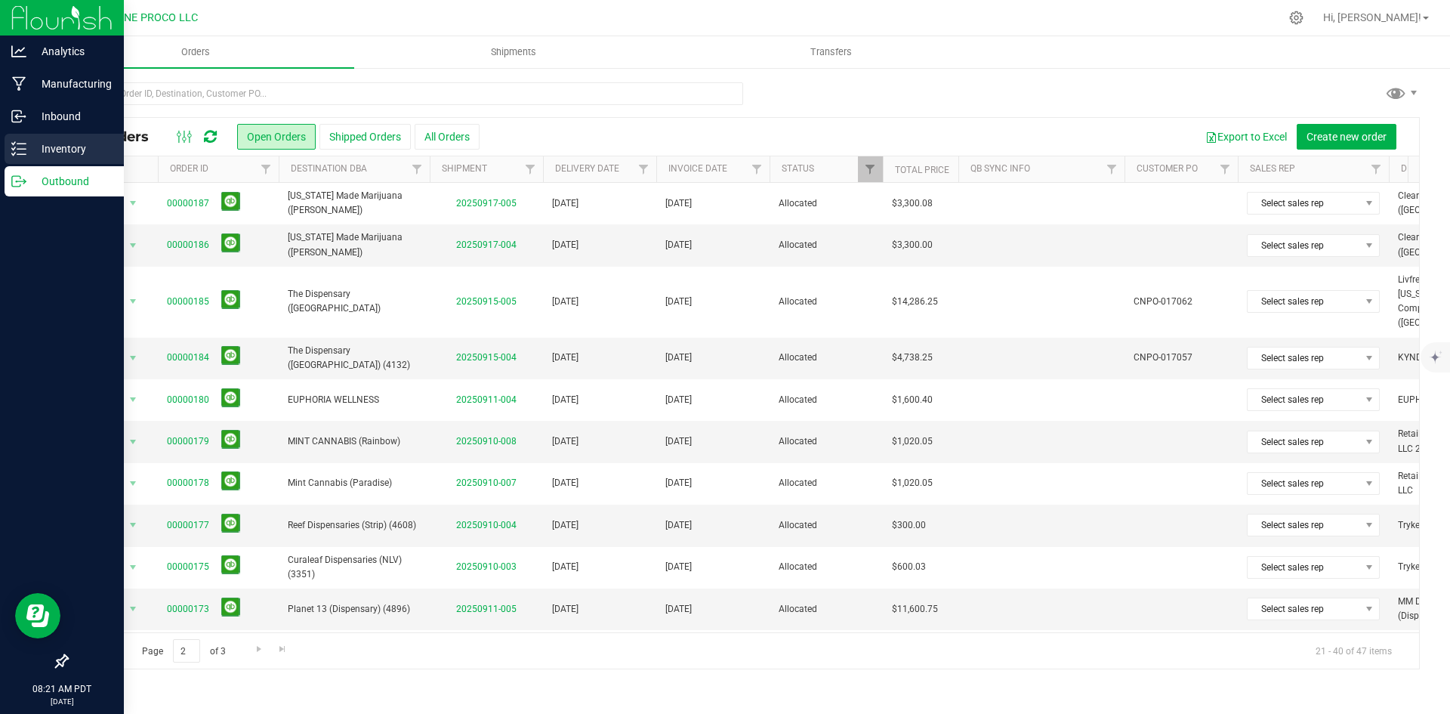
click at [16, 145] on icon at bounding box center [18, 148] width 15 height 15
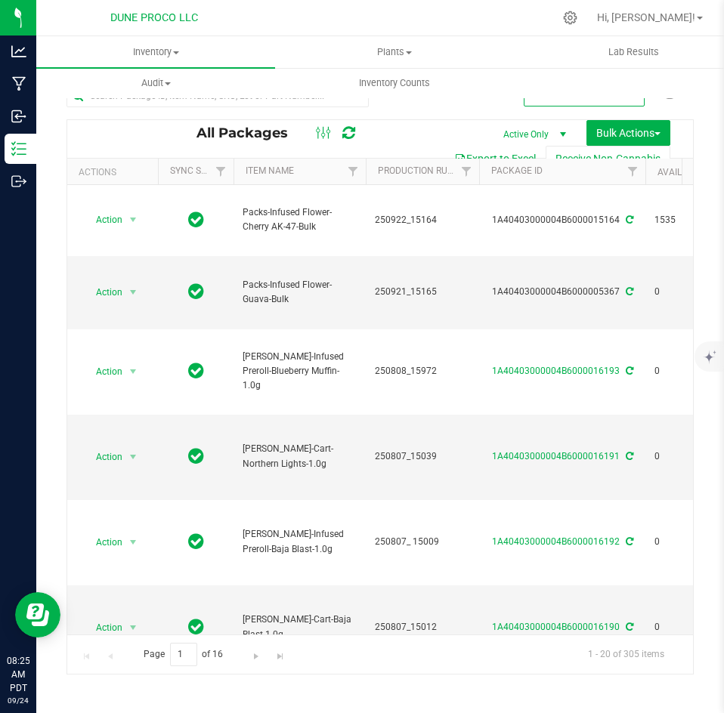
click at [670, 8] on div "Hi, [PERSON_NAME]!" at bounding box center [650, 18] width 118 height 26
click at [670, 14] on span "Hi, [PERSON_NAME]!" at bounding box center [646, 17] width 98 height 12
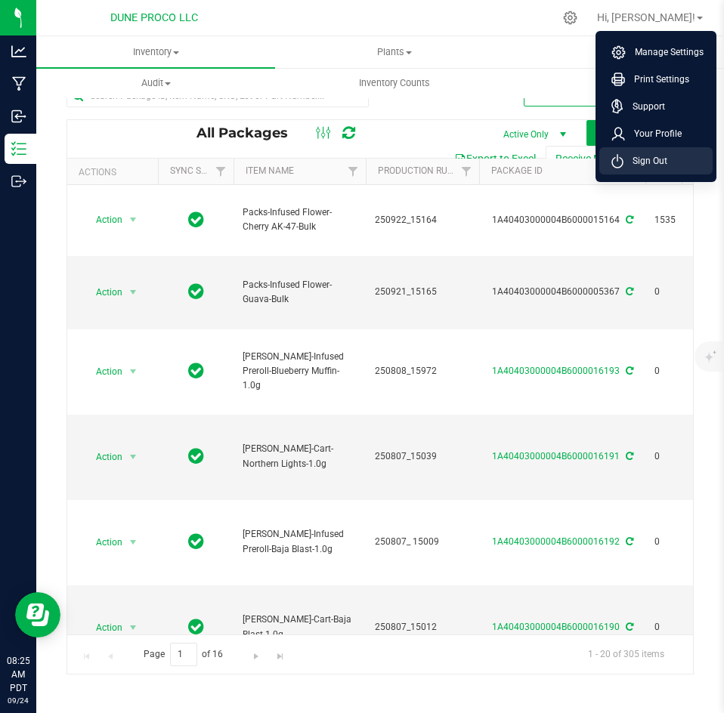
click at [667, 153] on li "Sign Out" at bounding box center [655, 160] width 113 height 27
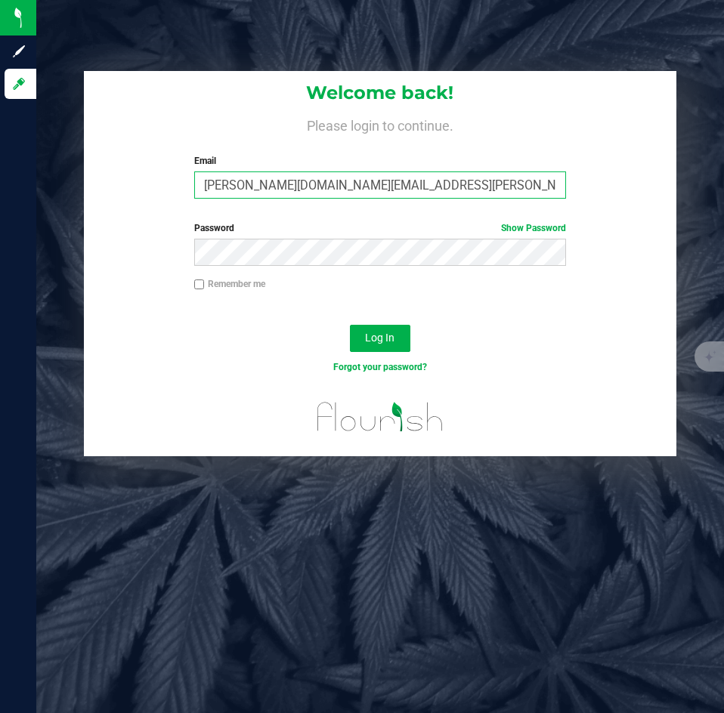
click at [285, 189] on input "[PERSON_NAME][DOMAIN_NAME][EMAIL_ADDRESS][PERSON_NAME][DOMAIN_NAME]" at bounding box center [380, 184] width 372 height 27
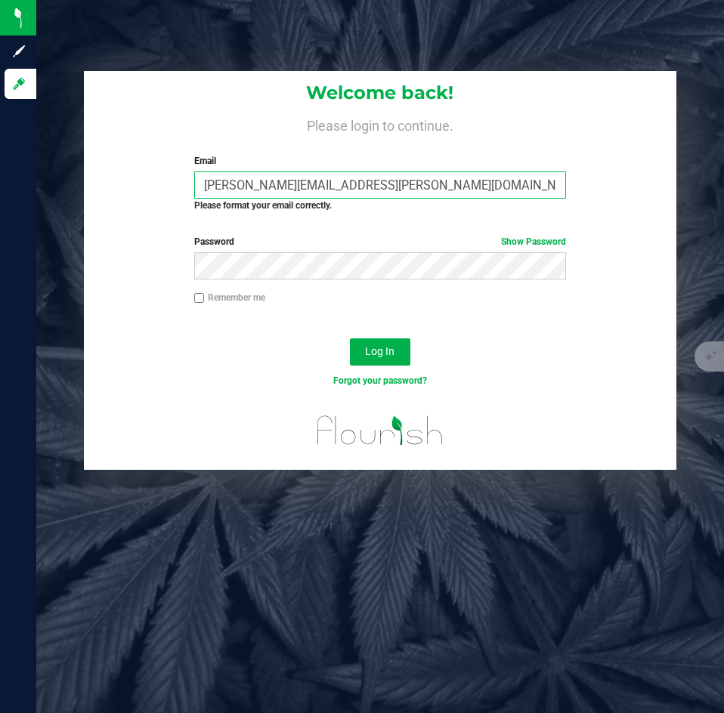
type input "[PERSON_NAME][EMAIL_ADDRESS][PERSON_NAME][DOMAIN_NAME]"
click at [350, 338] on button "Log In" at bounding box center [380, 351] width 60 height 27
